Goal: Find specific fact: Find specific fact

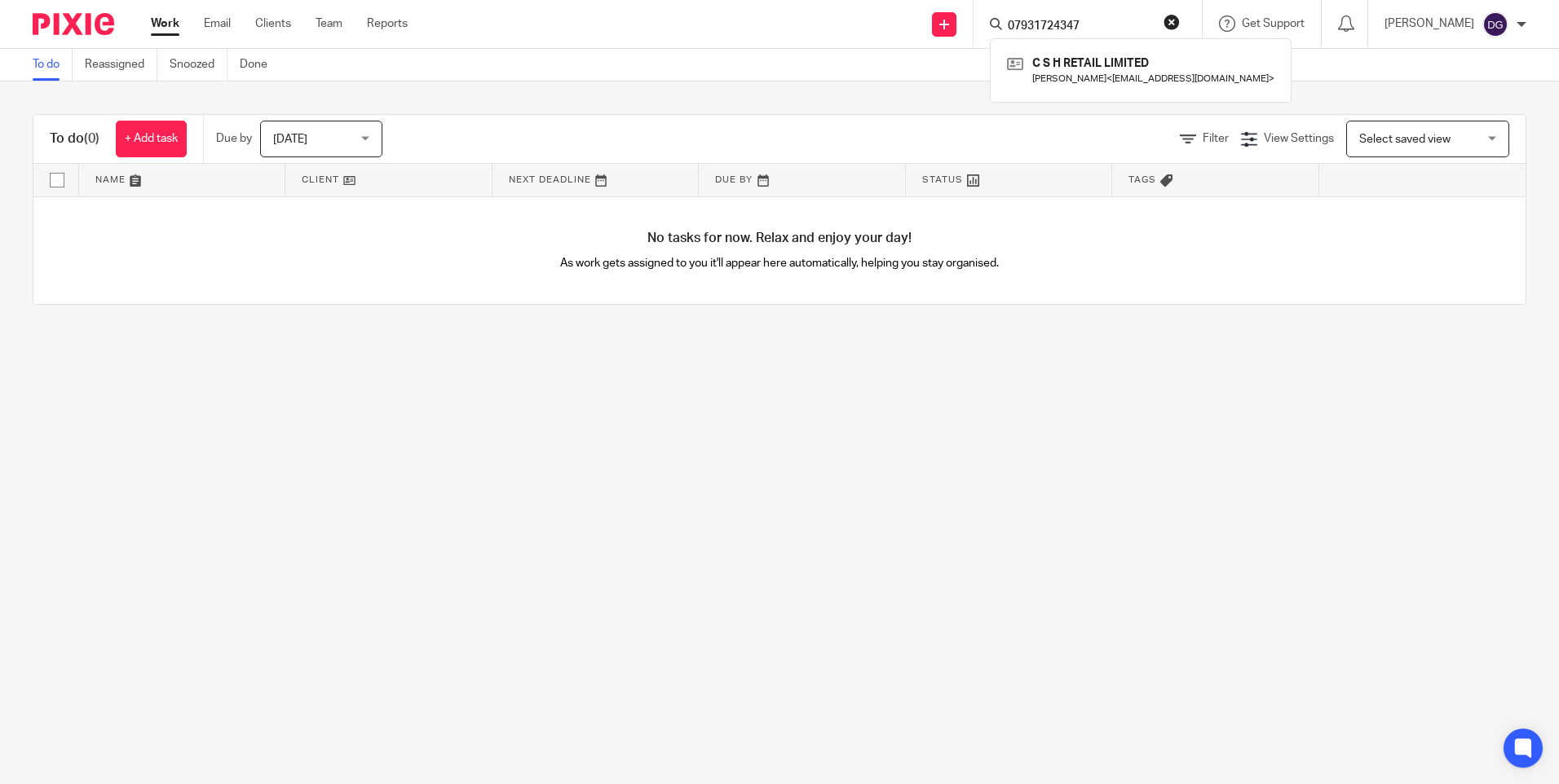
type input "07931724347"
click at [1080, 57] on link at bounding box center [1140, 70] width 275 height 38
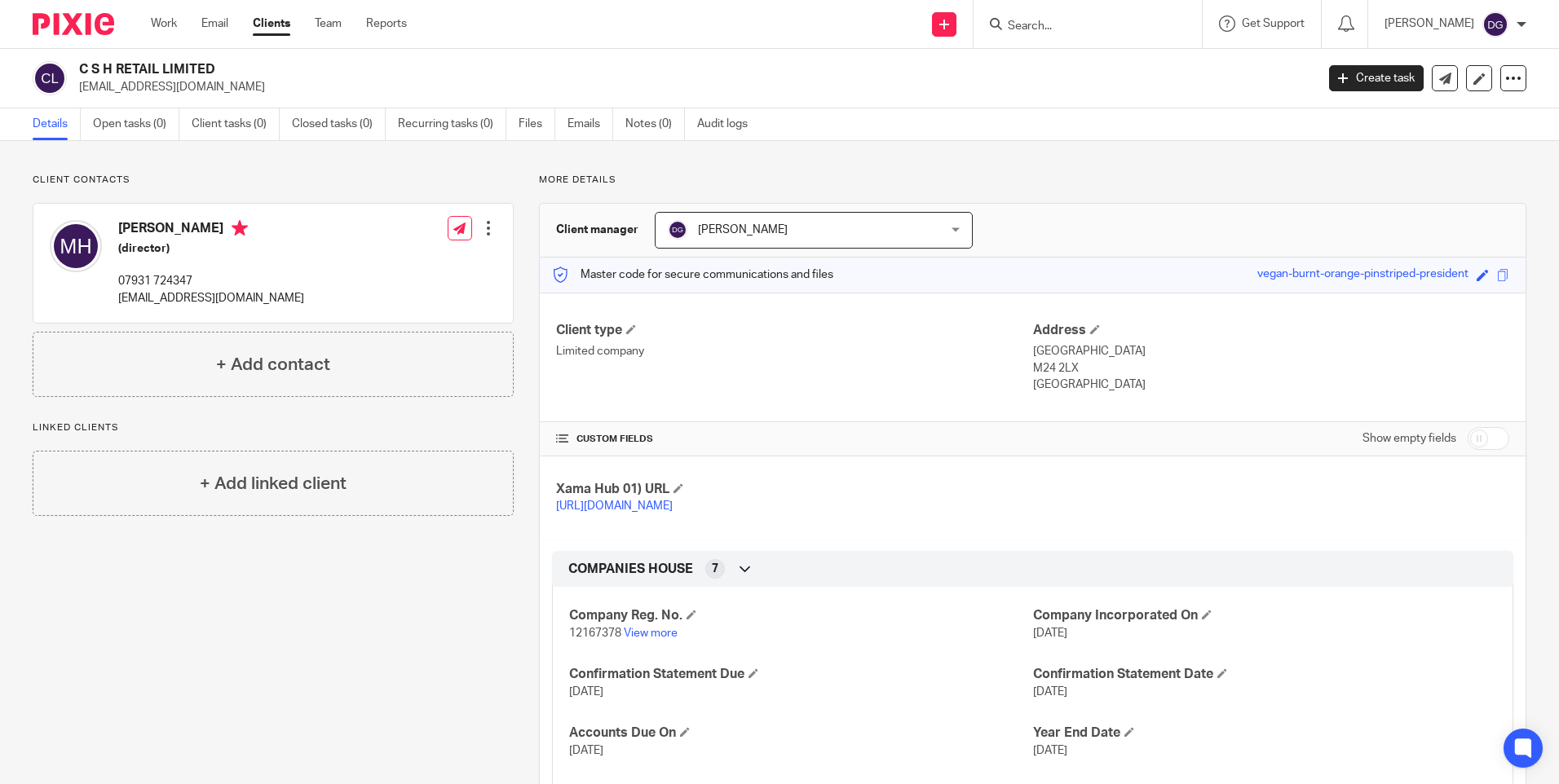
click at [260, 783] on html "Work Email Clients Team Reports Work Email Clients Team Reports Settings Send n…" at bounding box center [779, 392] width 1559 height 784
click at [1046, 29] on input "Search" at bounding box center [1079, 27] width 147 height 14
click at [1016, 31] on input "Search" at bounding box center [1079, 27] width 147 height 14
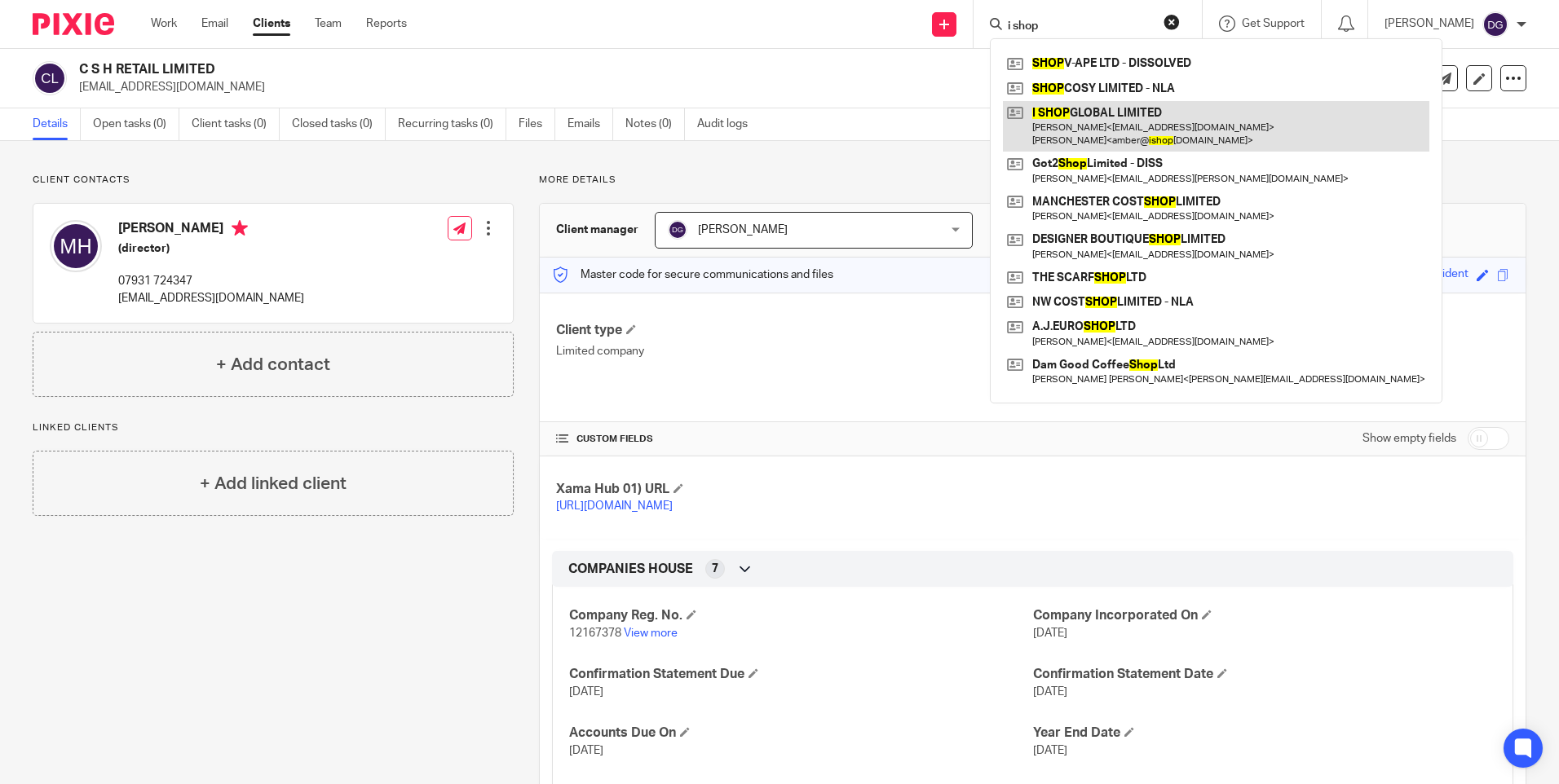
type input "i shop"
click at [1045, 140] on link at bounding box center [1217, 126] width 427 height 50
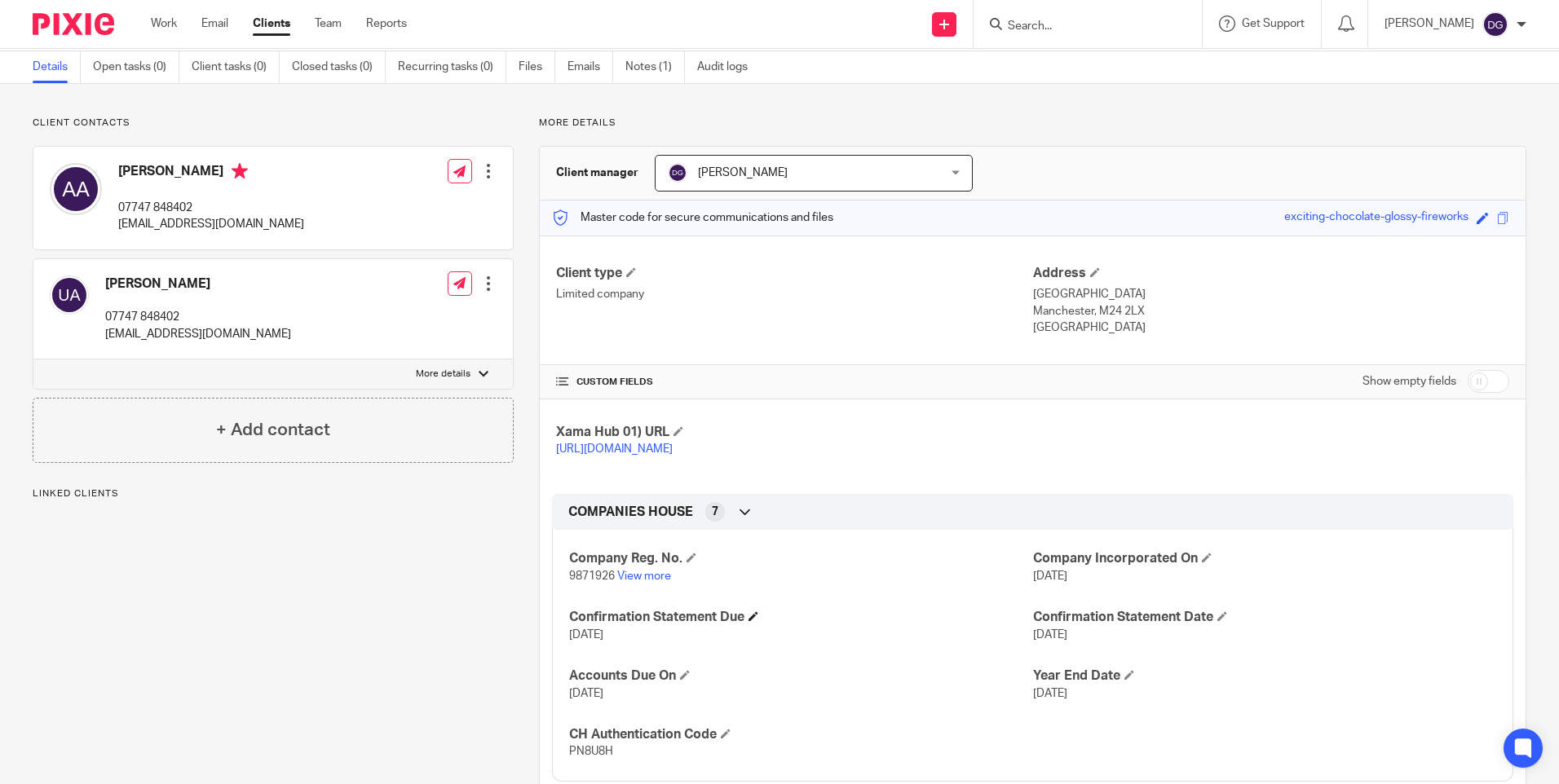
scroll to position [245, 0]
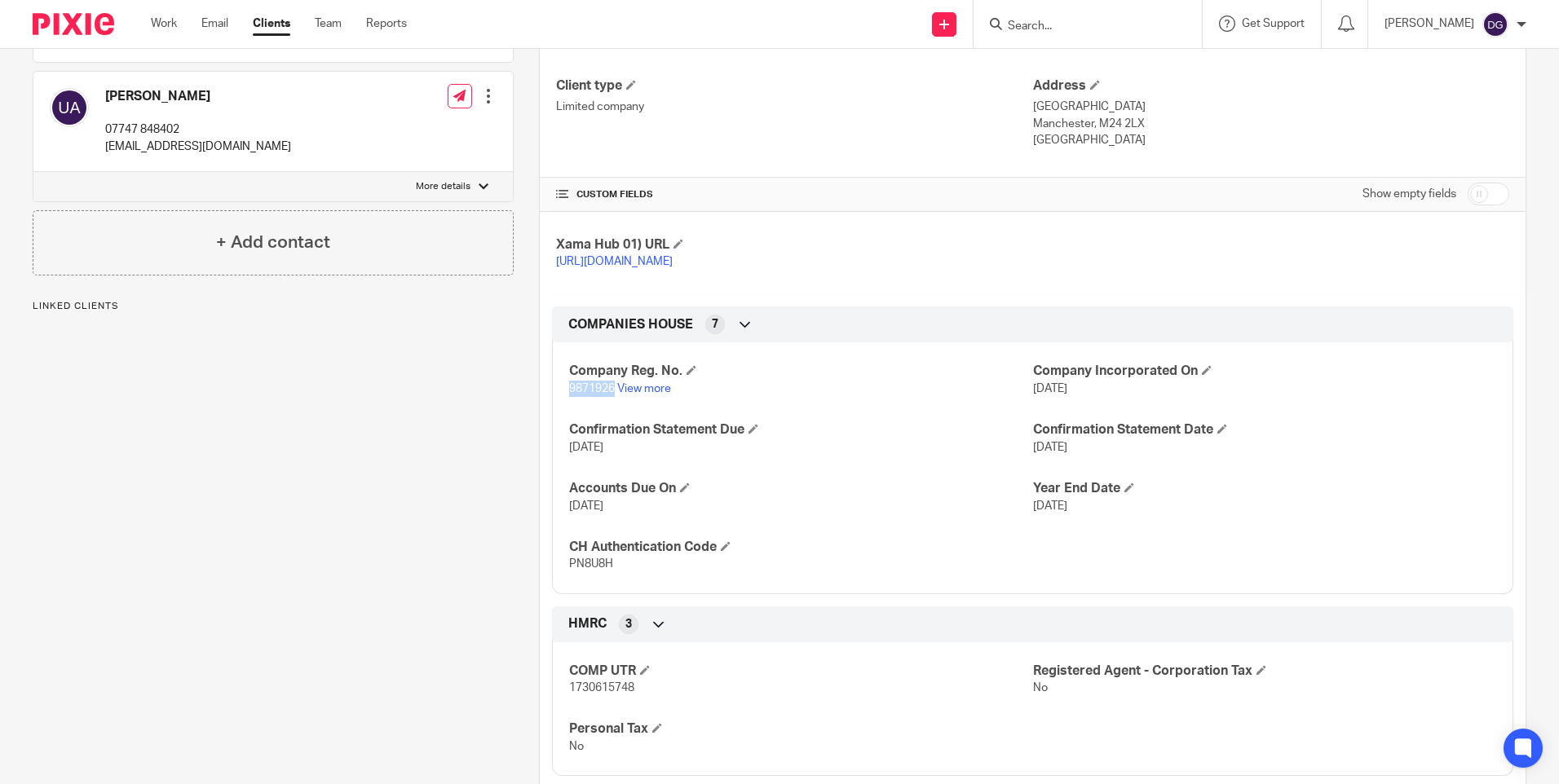
drag, startPoint x: 610, startPoint y: 402, endPoint x: 565, endPoint y: 400, distance: 45.0
click at [569, 394] on span "9871926" at bounding box center [592, 388] width 46 height 12
copy span "9871926"
drag, startPoint x: 607, startPoint y: 582, endPoint x: 567, endPoint y: 577, distance: 40.3
click at [569, 570] on span "PN8U8H" at bounding box center [591, 564] width 44 height 12
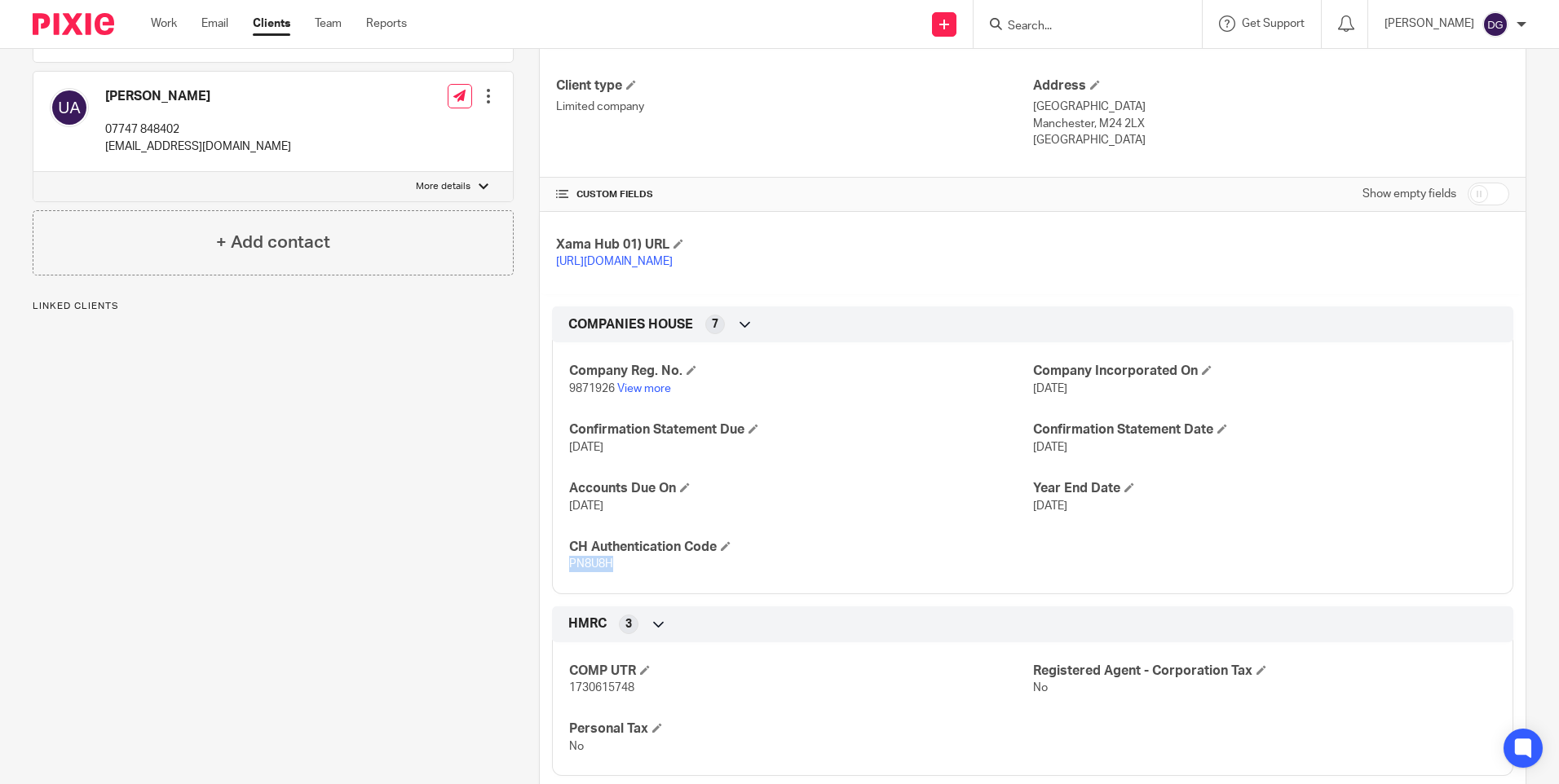
copy span "PN8U8H"
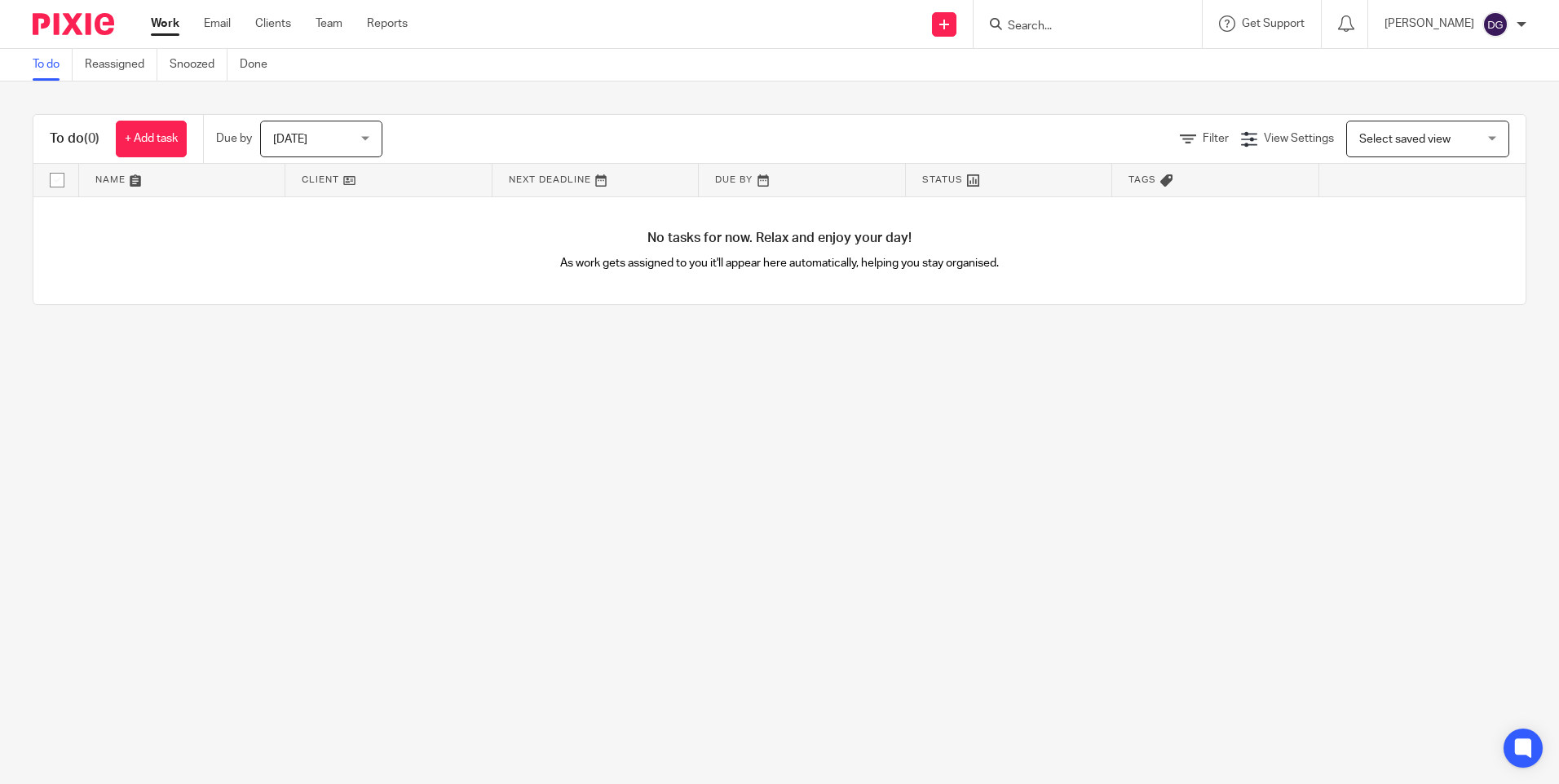
click at [1020, 22] on input "Search" at bounding box center [1079, 27] width 147 height 14
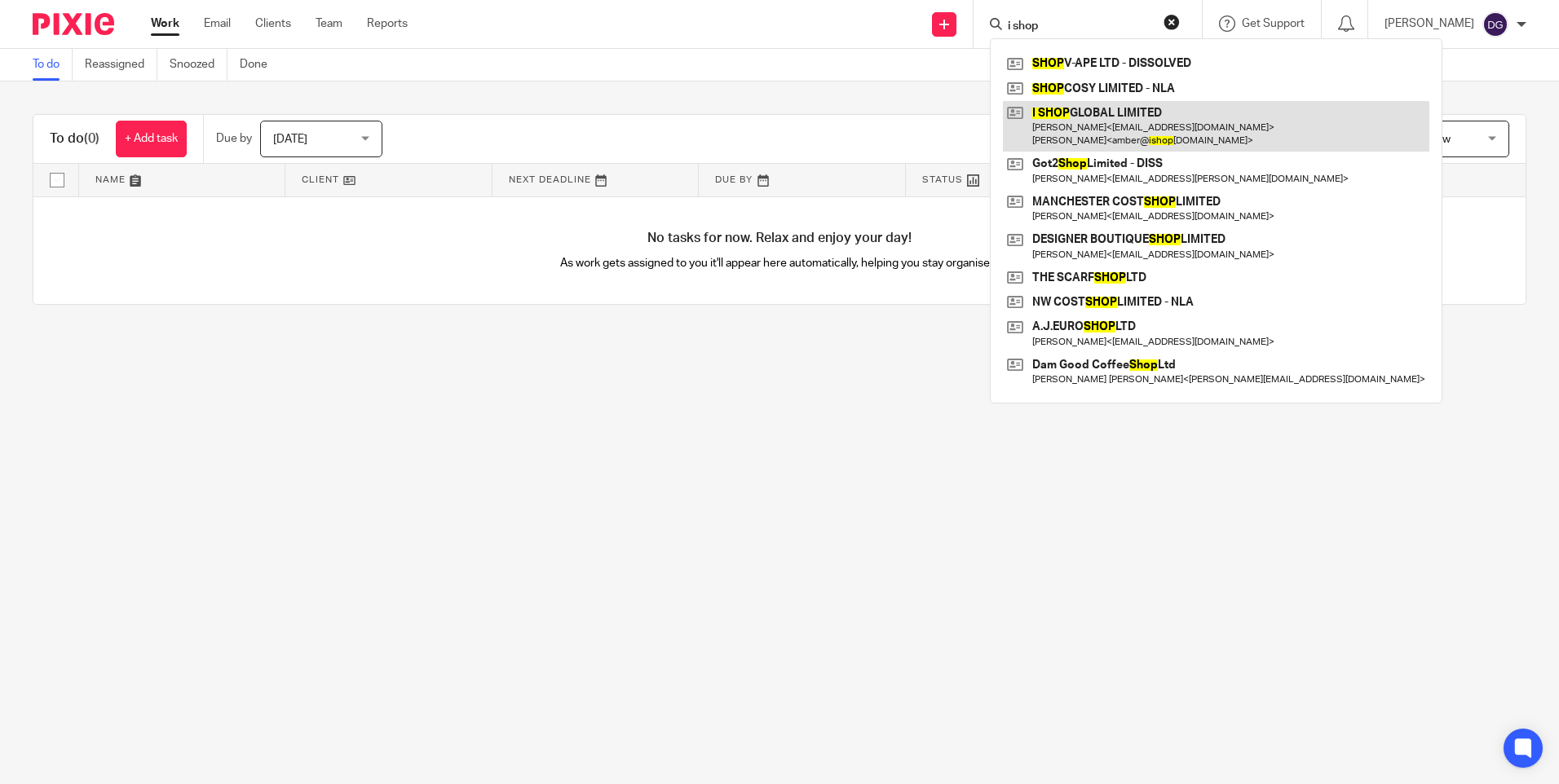
type input "i shop"
click at [1096, 131] on link at bounding box center [1217, 126] width 427 height 50
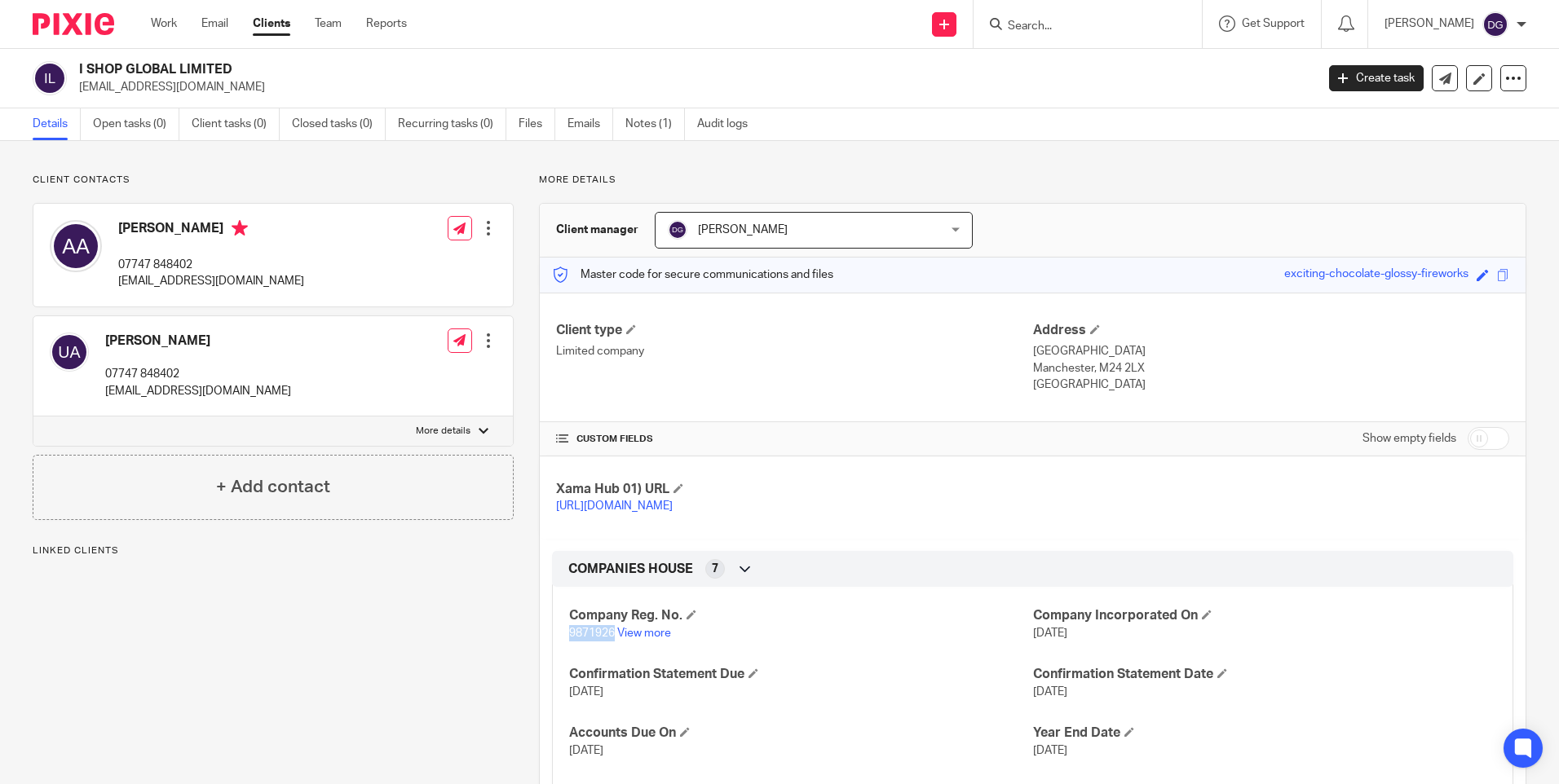
drag, startPoint x: 609, startPoint y: 646, endPoint x: 566, endPoint y: 649, distance: 43.1
click at [569, 639] on span "9871926" at bounding box center [592, 633] width 46 height 12
copy span "9871926"
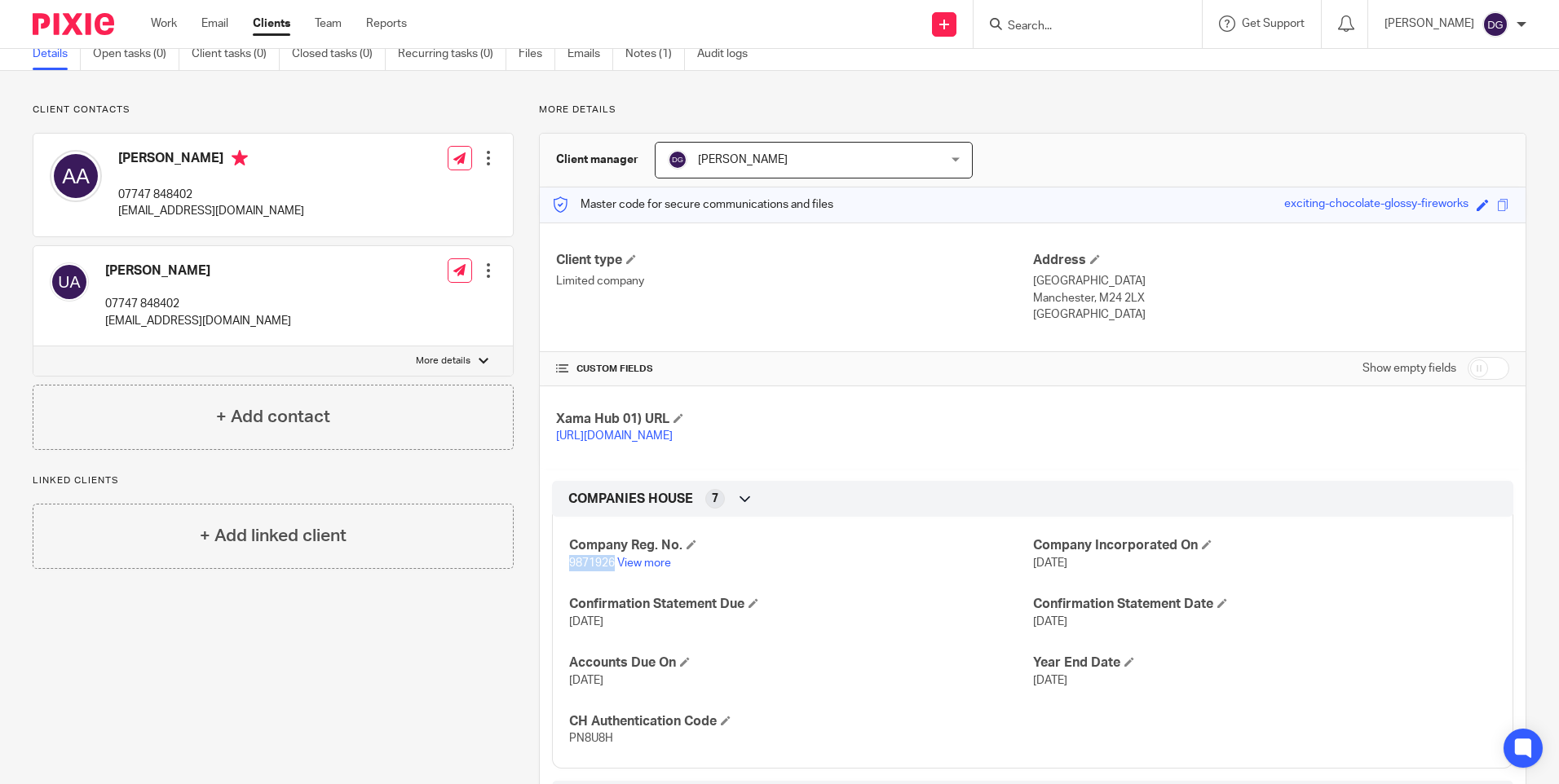
scroll to position [163, 0]
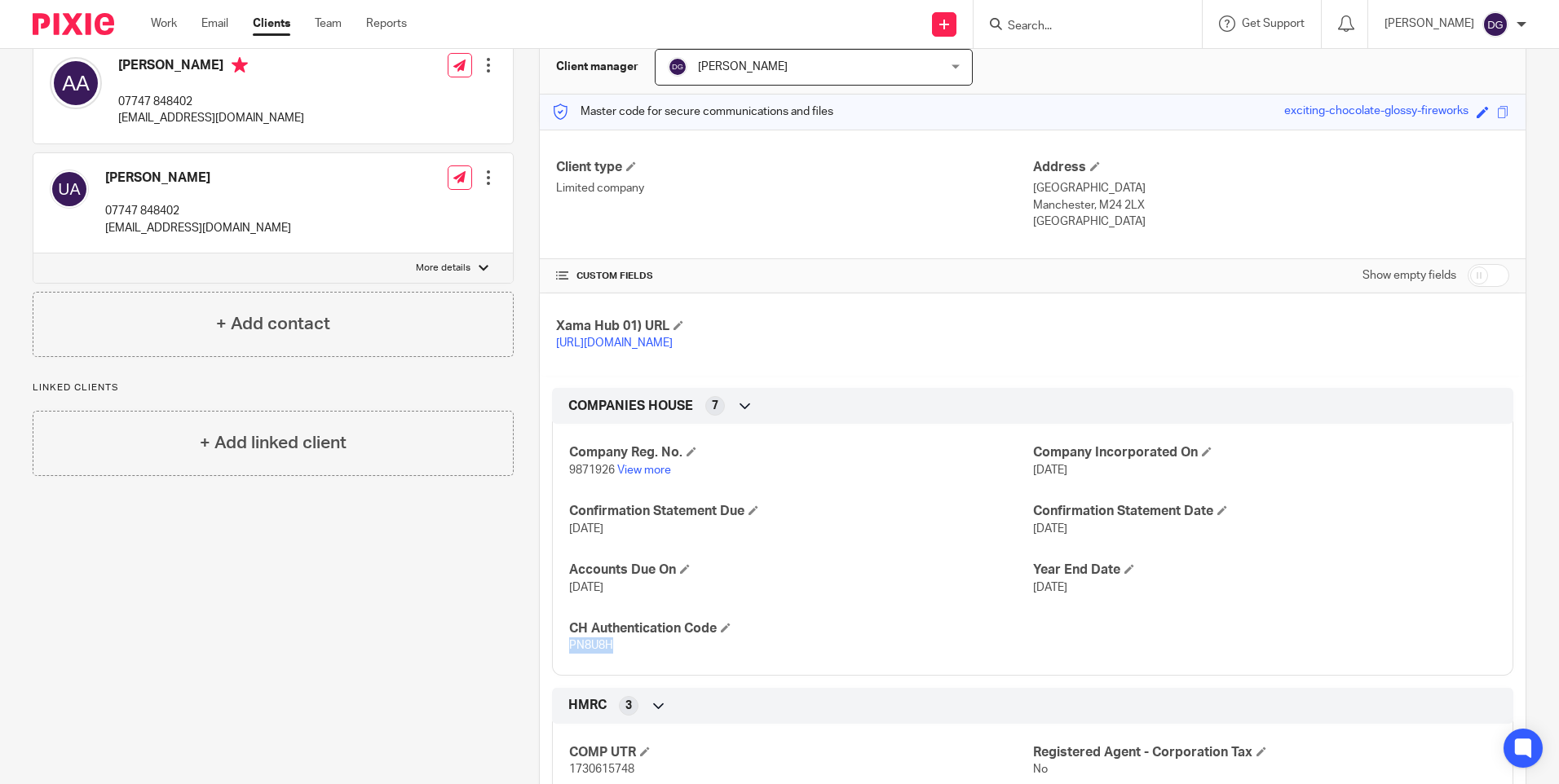
drag, startPoint x: 609, startPoint y: 662, endPoint x: 562, endPoint y: 661, distance: 47.0
click at [562, 661] on div "Company Reg. No. 9871926 View more Company Incorporated On 13 Nov 2015 Confirma…" at bounding box center [1033, 543] width 961 height 263
copy span "PN8U8H"
